Goal: Information Seeking & Learning: Learn about a topic

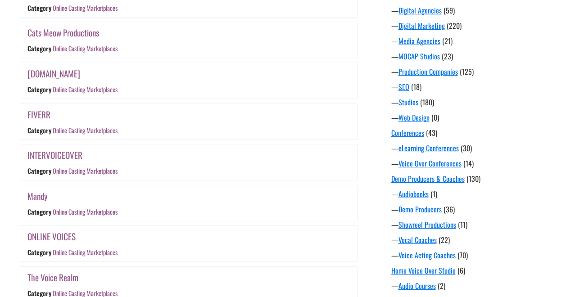
scroll to position [386, 0]
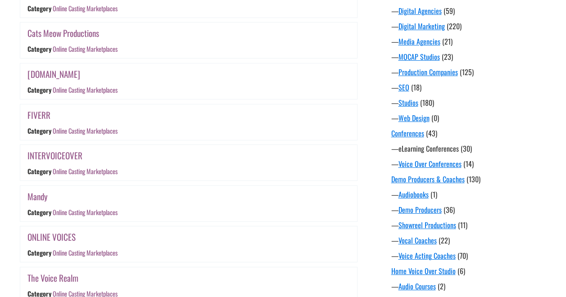
click at [436, 149] on link "eLearning Conferences" at bounding box center [428, 148] width 60 height 11
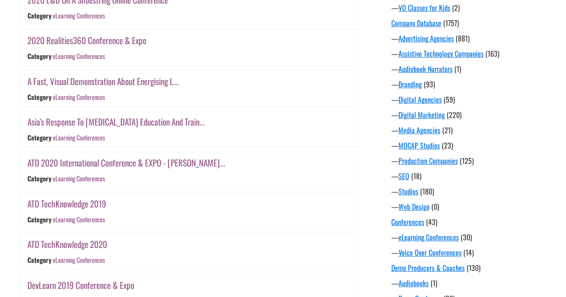
scroll to position [292, 0]
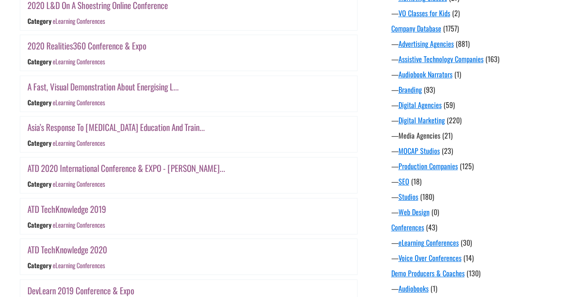
click at [413, 136] on link "Media Agencies" at bounding box center [419, 135] width 42 height 11
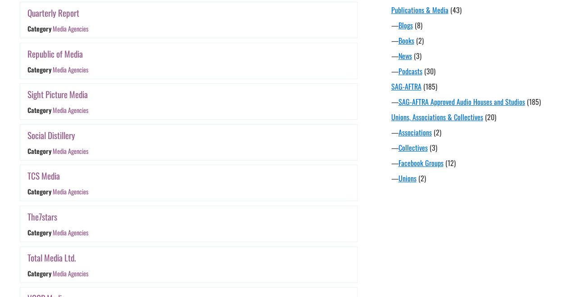
scroll to position [870, 0]
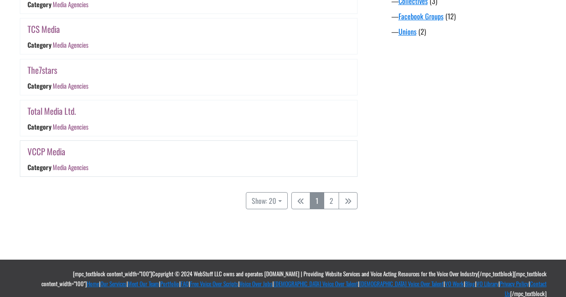
click at [43, 152] on link "VCCP Media" at bounding box center [46, 151] width 38 height 13
click at [55, 109] on link "Total Media Ltd." at bounding box center [51, 110] width 49 height 13
click at [46, 68] on link "The7stars" at bounding box center [42, 69] width 30 height 13
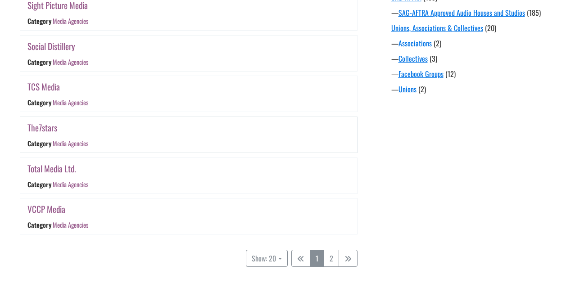
scroll to position [775, 0]
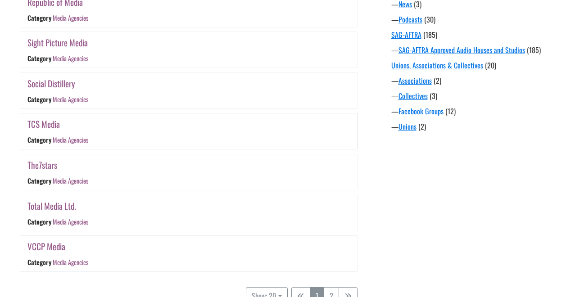
click at [42, 123] on link "TCS Media" at bounding box center [43, 123] width 32 height 13
click at [52, 85] on link "Social Distillery" at bounding box center [51, 83] width 48 height 13
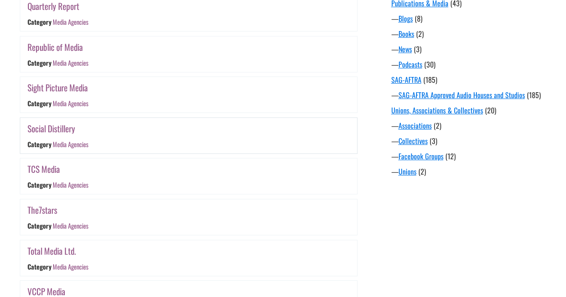
scroll to position [713, 0]
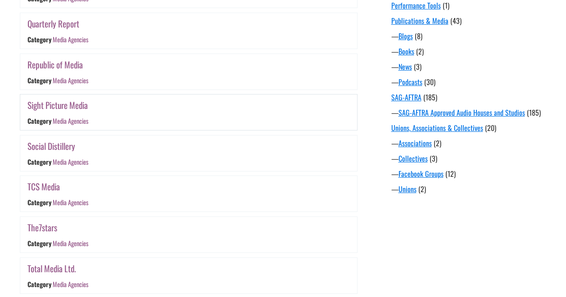
click at [59, 108] on link "Sight Picture Media" at bounding box center [57, 105] width 60 height 13
click at [55, 59] on link "Republic of Media" at bounding box center [54, 64] width 55 height 13
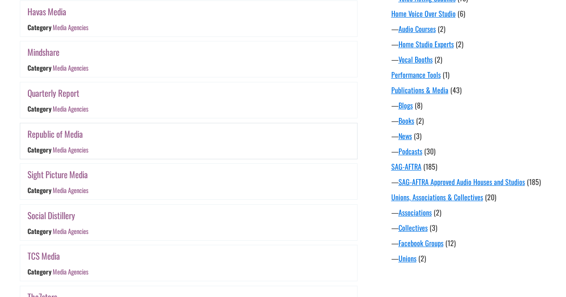
scroll to position [619, 0]
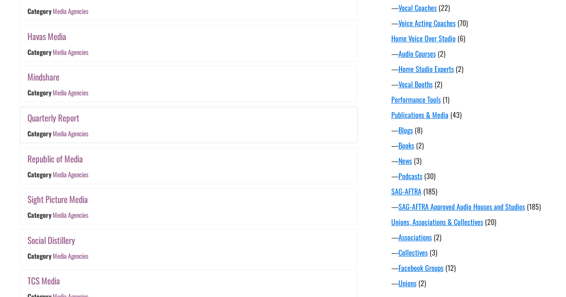
click at [55, 114] on link "Quarterly Report" at bounding box center [53, 117] width 52 height 13
click at [51, 77] on link "Mindshare" at bounding box center [43, 76] width 32 height 13
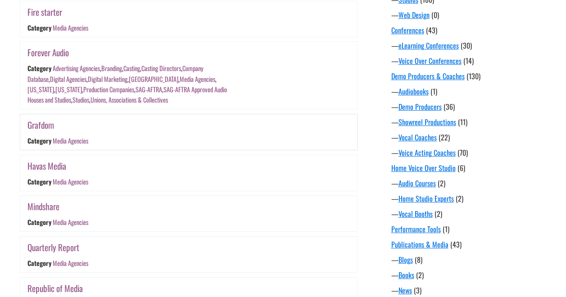
scroll to position [483, 0]
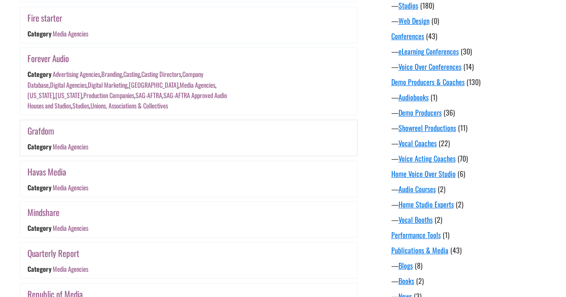
click at [35, 133] on link "Grafdom" at bounding box center [40, 130] width 27 height 13
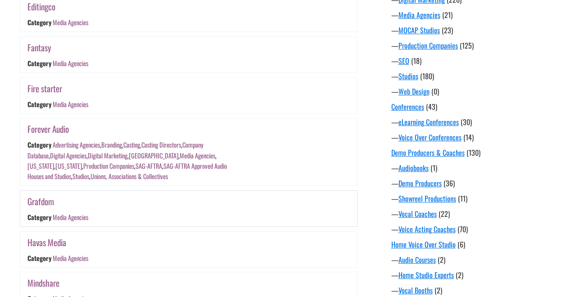
scroll to position [391, 0]
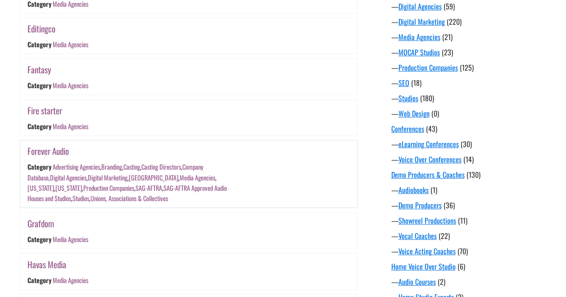
click at [158, 189] on link "SAG-AFTRA Approved Audio Houses and Studios" at bounding box center [126, 193] width 199 height 20
click at [49, 111] on link "Fire starter" at bounding box center [44, 110] width 35 height 13
click at [35, 72] on link "Fantasy" at bounding box center [39, 69] width 24 height 13
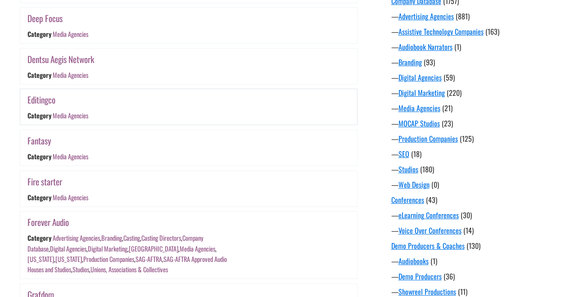
click at [46, 94] on link "Editingco" at bounding box center [41, 99] width 28 height 13
click at [48, 66] on div "Dentsu Aegis Network Category Media Agencies" at bounding box center [132, 67] width 225 height 36
click at [39, 57] on link "Dentsu Aegis Network" at bounding box center [60, 59] width 67 height 13
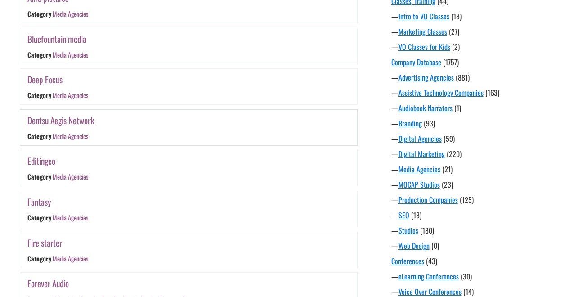
scroll to position [257, 0]
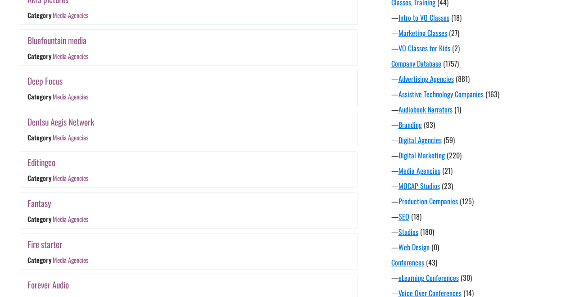
click at [45, 81] on link "Deep Focus" at bounding box center [44, 80] width 35 height 13
click at [52, 40] on link "Bluefountain media" at bounding box center [56, 40] width 59 height 13
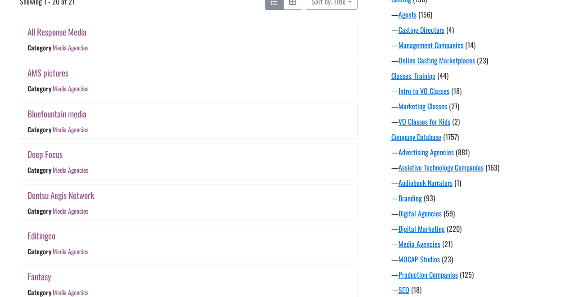
scroll to position [177, 0]
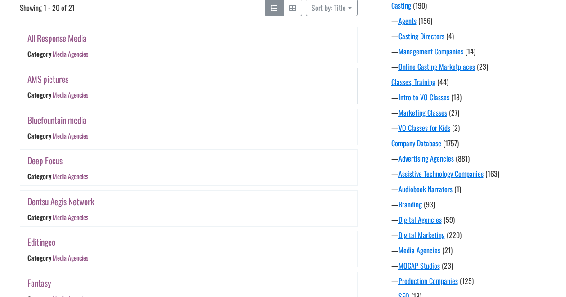
click at [52, 76] on link "AMS pictures" at bounding box center [47, 78] width 41 height 13
click at [56, 41] on link "All Response Media" at bounding box center [56, 37] width 59 height 13
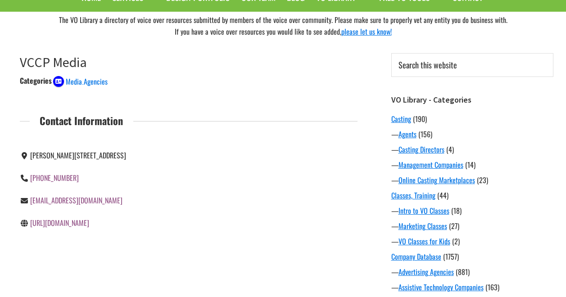
scroll to position [73, 0]
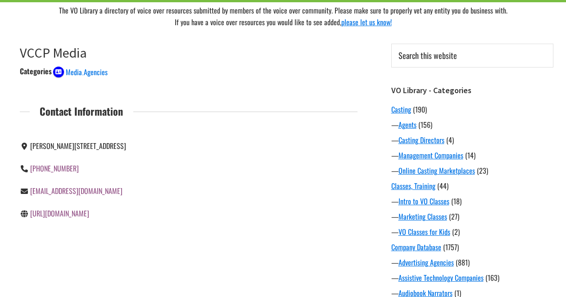
click at [83, 212] on link "[URL][DOMAIN_NAME]" at bounding box center [59, 213] width 59 height 11
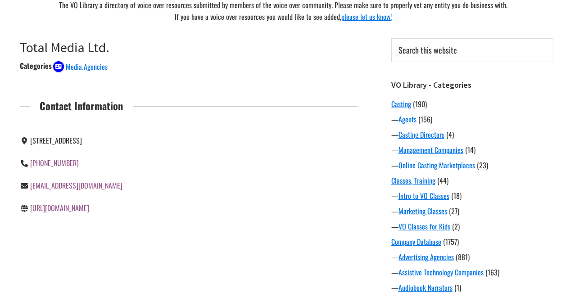
scroll to position [79, 0]
click at [67, 207] on link "[URL][DOMAIN_NAME]" at bounding box center [59, 207] width 59 height 11
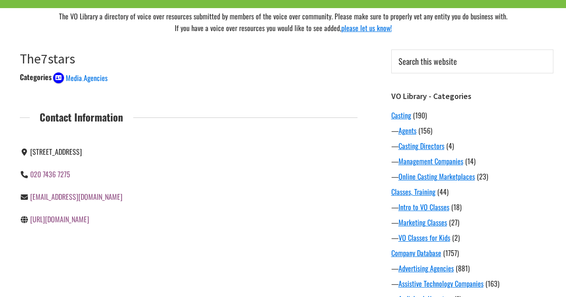
scroll to position [69, 0]
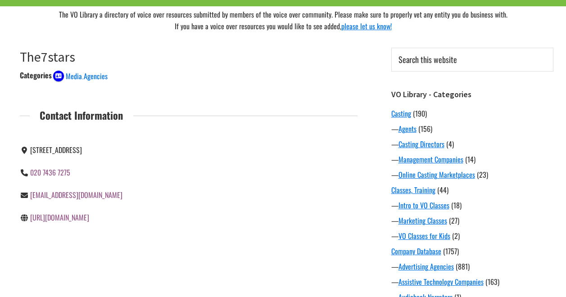
click at [58, 223] on link "[URL][DOMAIN_NAME]" at bounding box center [59, 217] width 59 height 11
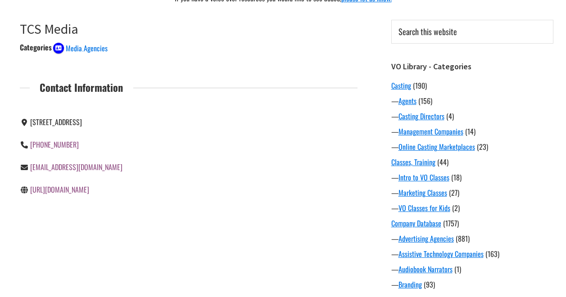
scroll to position [102, 0]
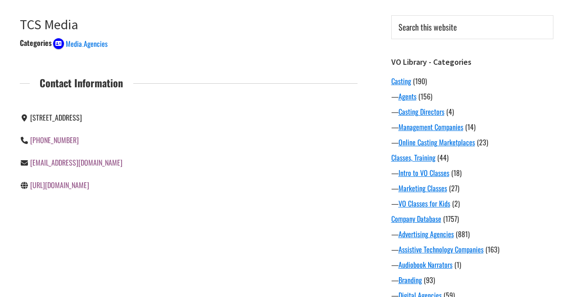
click at [72, 183] on link "https://www.tcsmedia.co.uk" at bounding box center [59, 185] width 59 height 11
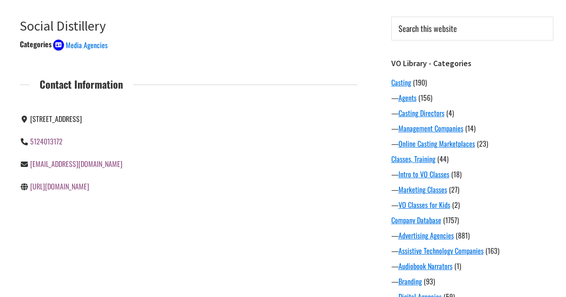
scroll to position [103, 0]
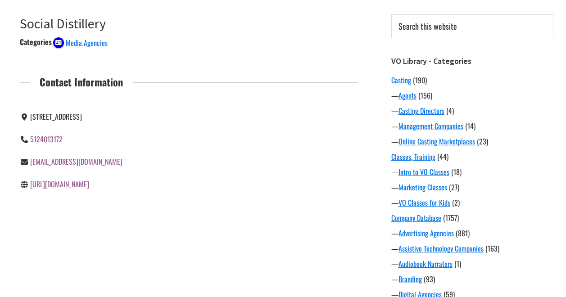
click at [69, 184] on link "http://socialdistillery.com/" at bounding box center [59, 184] width 59 height 11
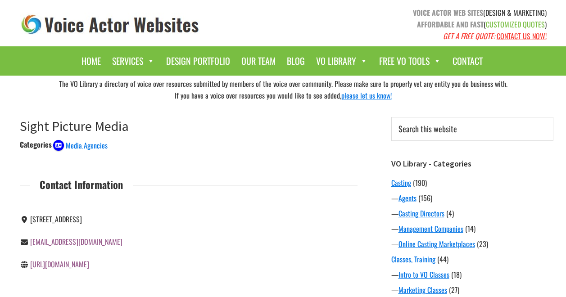
click at [81, 265] on link "http://www.sightpicturemedia.com/" at bounding box center [59, 264] width 59 height 11
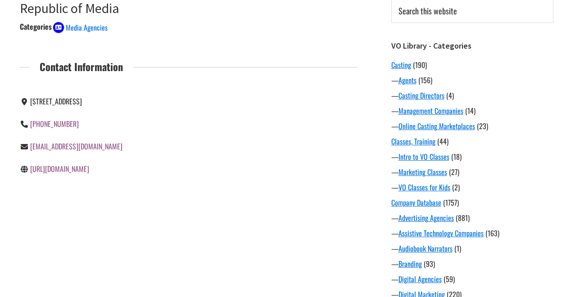
scroll to position [130, 0]
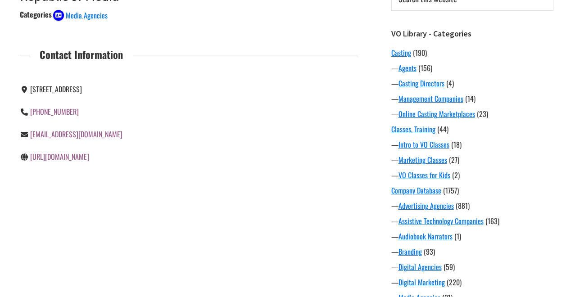
click at [66, 157] on link "[URL][DOMAIN_NAME]" at bounding box center [59, 156] width 59 height 11
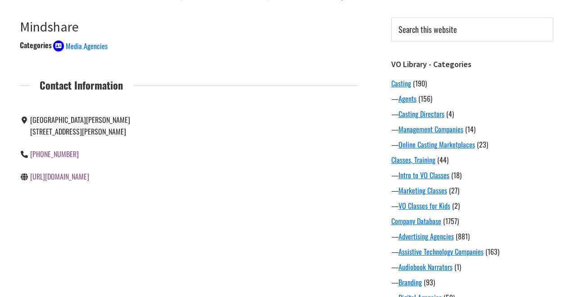
scroll to position [100, 0]
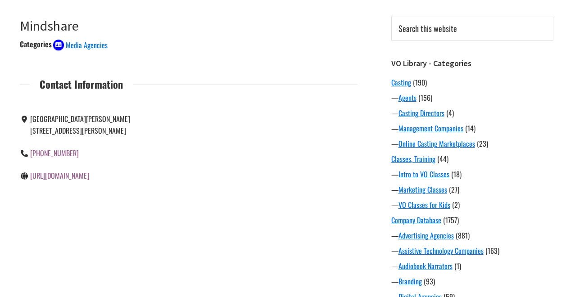
click at [89, 176] on link "https://www.mindshareworld.com" at bounding box center [59, 175] width 59 height 11
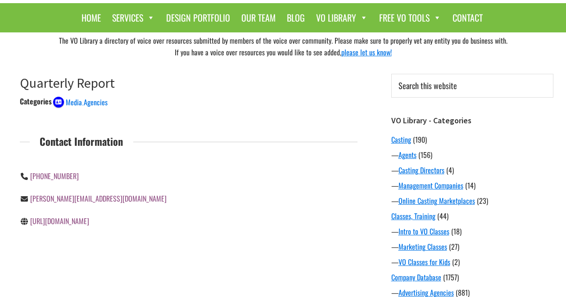
scroll to position [63, 0]
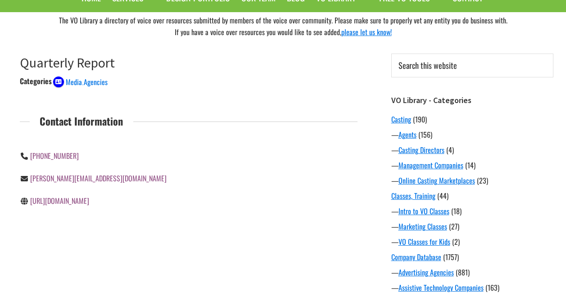
click at [84, 205] on link "https://www.quarterlyreport.co/" at bounding box center [59, 200] width 59 height 11
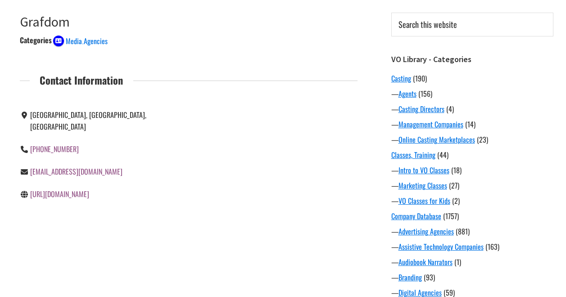
scroll to position [108, 0]
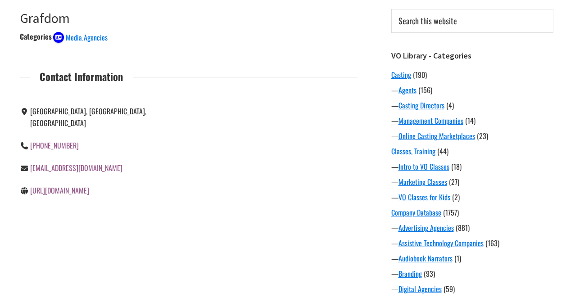
click at [78, 185] on link "[URL][DOMAIN_NAME]" at bounding box center [59, 190] width 59 height 11
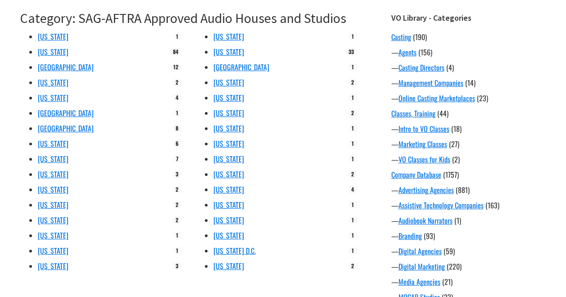
scroll to position [149, 0]
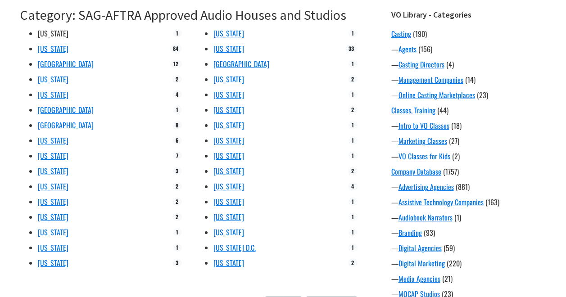
click at [46, 33] on link "[US_STATE]" at bounding box center [53, 33] width 31 height 11
click at [225, 190] on link "[US_STATE]" at bounding box center [228, 186] width 31 height 11
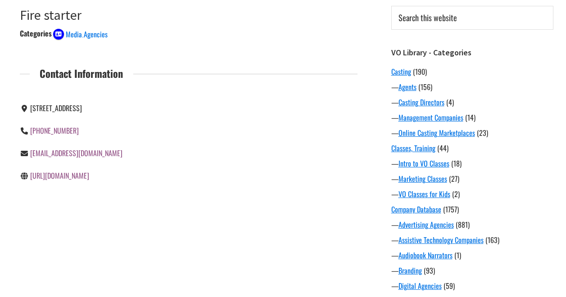
scroll to position [115, 0]
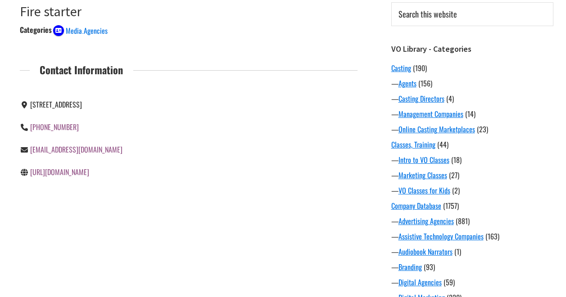
click at [89, 171] on link "http://www.firestartervideos.com/" at bounding box center [59, 171] width 59 height 11
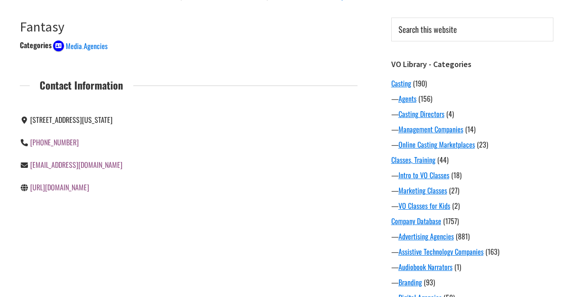
scroll to position [110, 0]
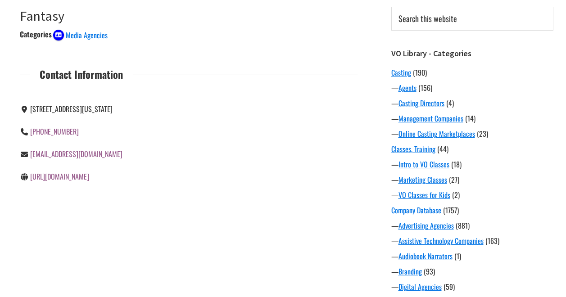
click at [59, 178] on link "http://fantasy.co" at bounding box center [59, 176] width 59 height 11
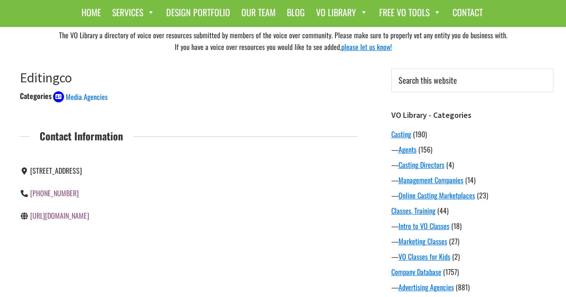
scroll to position [81, 0]
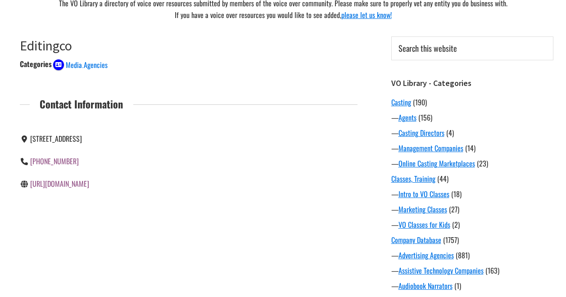
click at [72, 180] on link "[URL][DOMAIN_NAME]" at bounding box center [59, 183] width 59 height 11
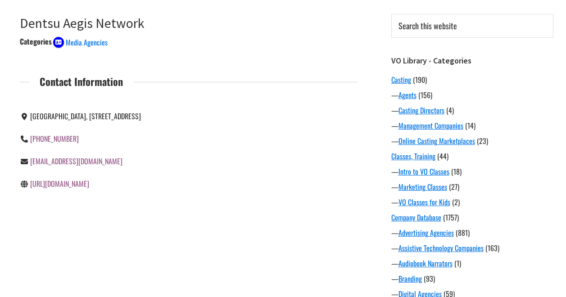
scroll to position [103, 0]
click at [89, 186] on link "https://www.dentsuaegisnetwork.com" at bounding box center [59, 183] width 59 height 11
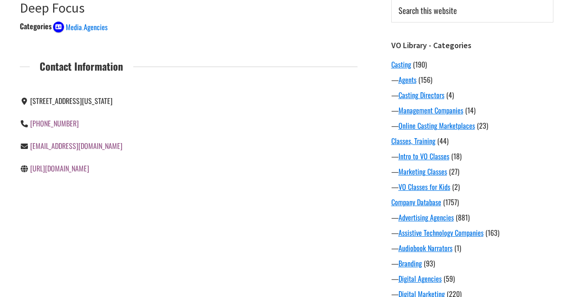
scroll to position [120, 0]
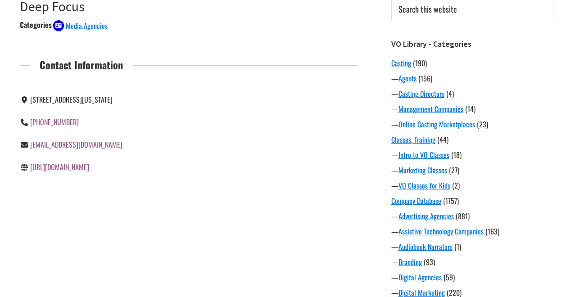
click at [78, 169] on link "[URL][DOMAIN_NAME]" at bounding box center [59, 167] width 59 height 11
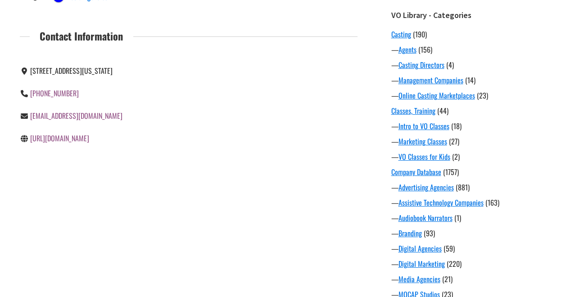
scroll to position [149, 0]
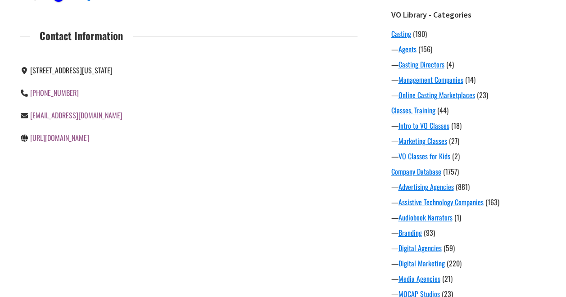
click at [84, 135] on link "[URL][DOMAIN_NAME]" at bounding box center [59, 137] width 59 height 11
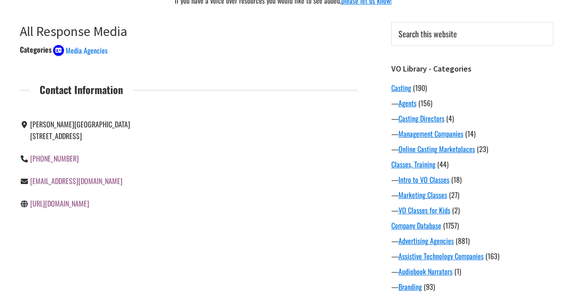
scroll to position [98, 0]
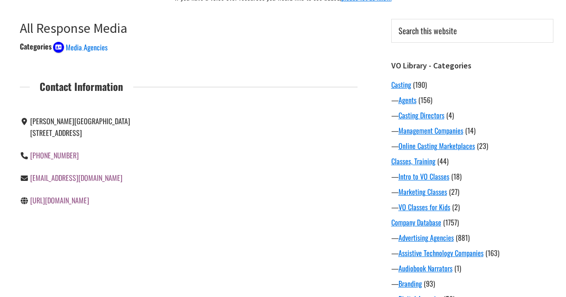
click at [89, 195] on link "[URL][DOMAIN_NAME]" at bounding box center [59, 200] width 59 height 11
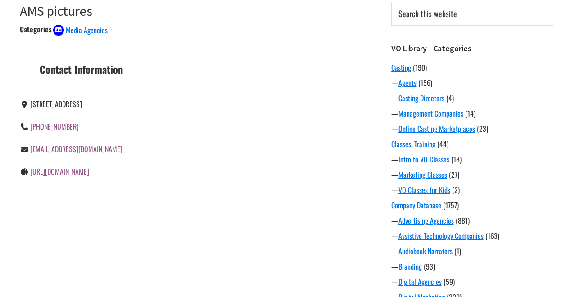
scroll to position [140, 0]
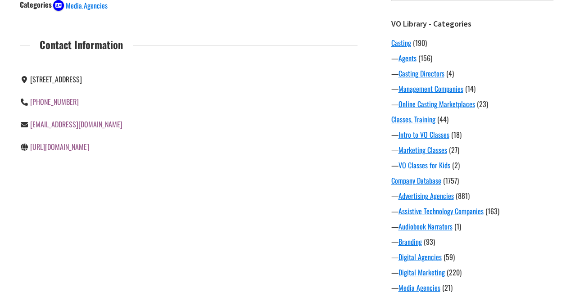
click at [67, 144] on link "http://amspictures.com/" at bounding box center [59, 146] width 59 height 11
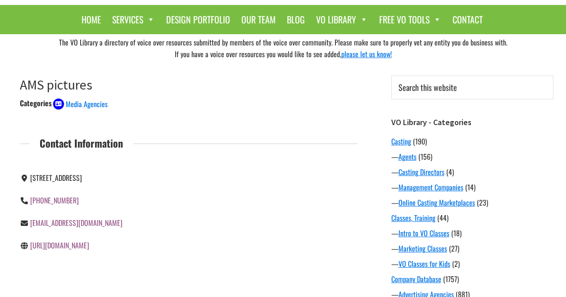
scroll to position [38, 0]
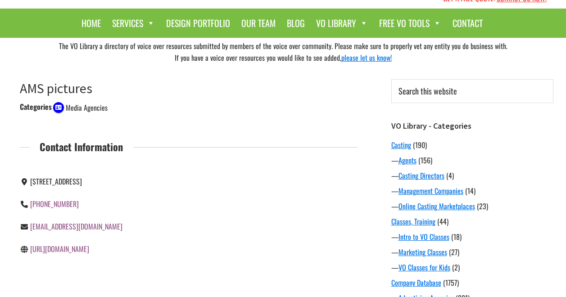
click at [84, 106] on span "Media Agencies" at bounding box center [87, 107] width 42 height 11
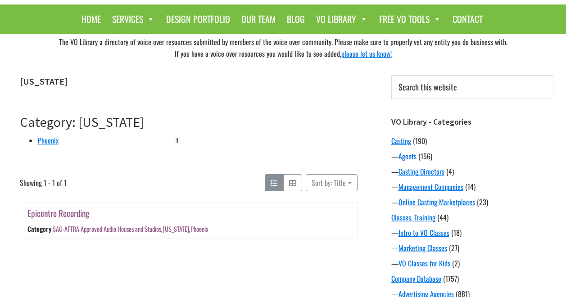
scroll to position [62, 0]
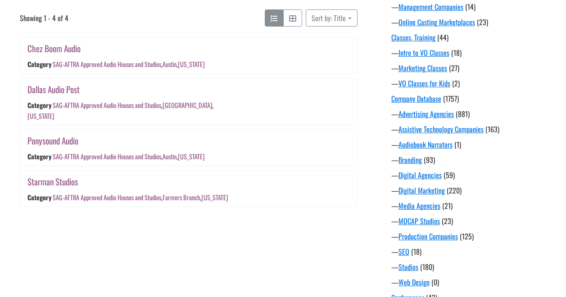
scroll to position [223, 0]
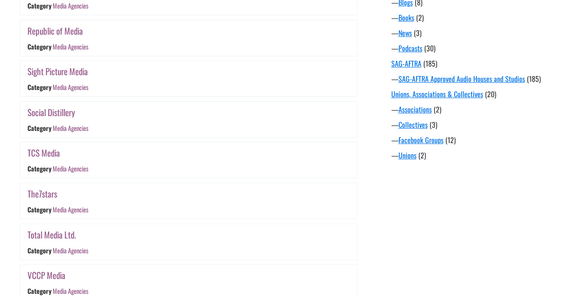
scroll to position [870, 0]
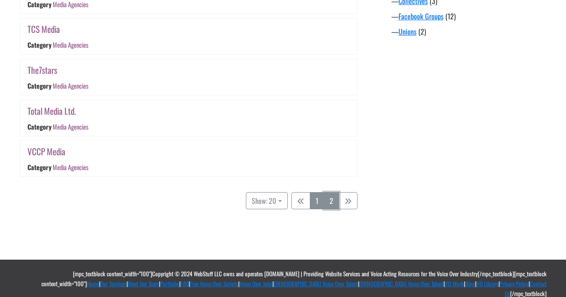
click at [332, 201] on link "2" at bounding box center [331, 200] width 15 height 17
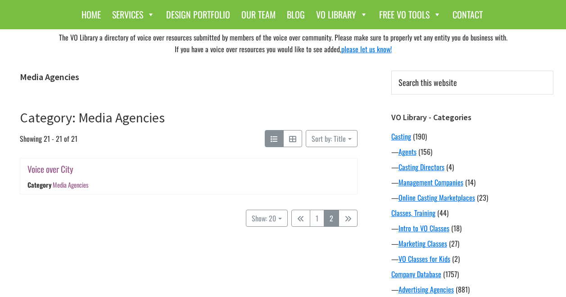
scroll to position [46, 0]
click at [53, 166] on link "Voice over City" at bounding box center [50, 168] width 46 height 13
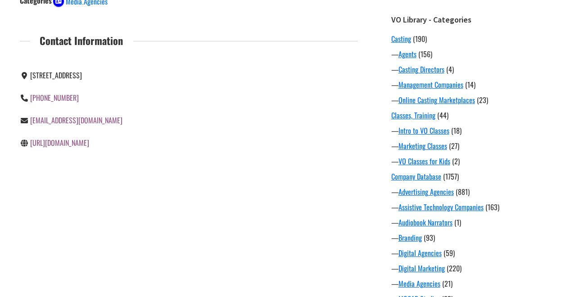
scroll to position [144, 0]
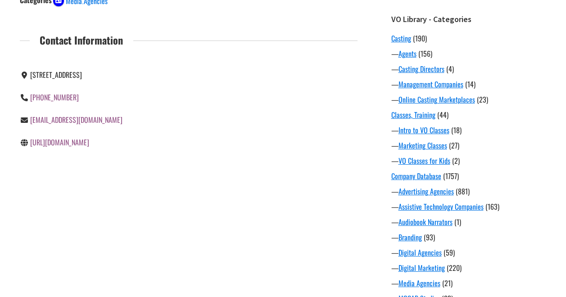
click at [61, 142] on link "[URL][DOMAIN_NAME]" at bounding box center [59, 142] width 59 height 11
